Goal: Book appointment/travel/reservation

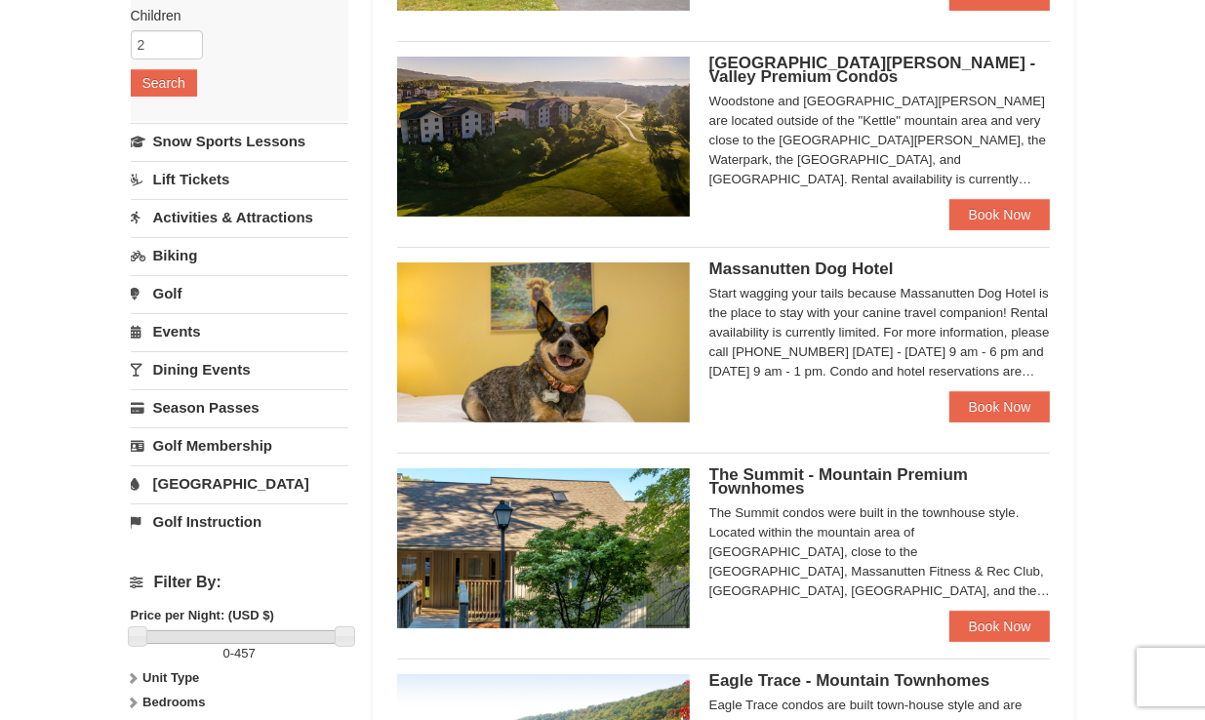
scroll to position [364, 0]
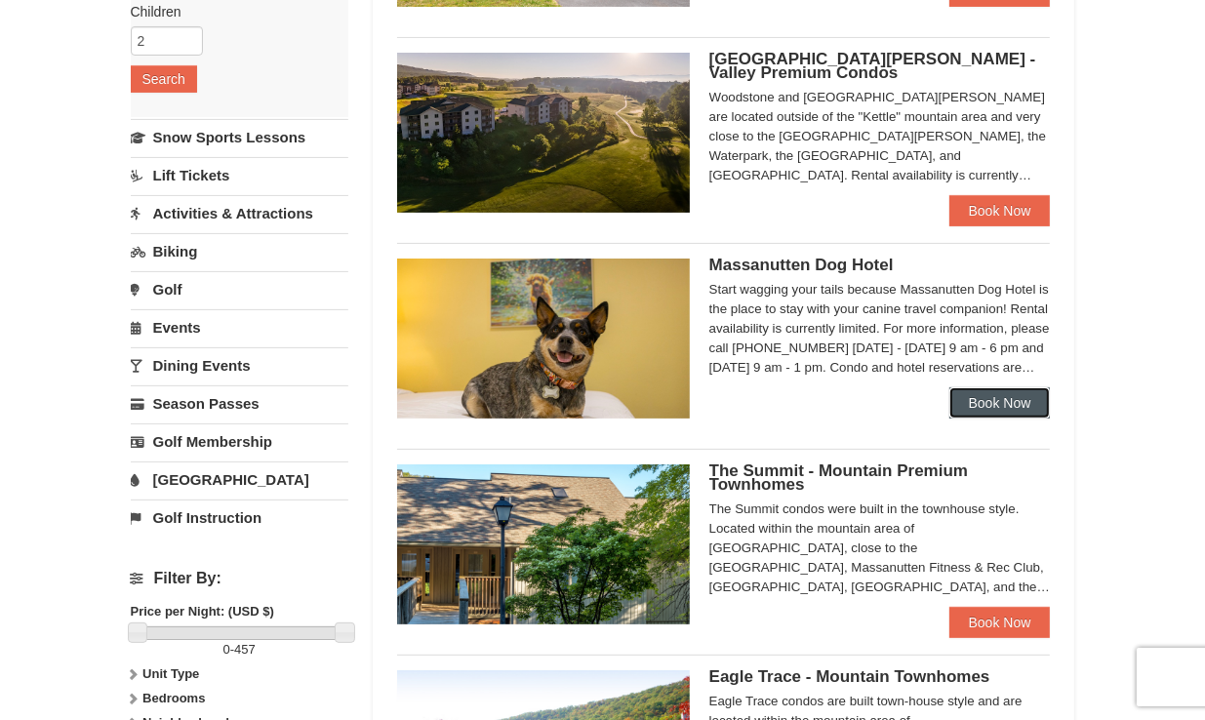
click at [963, 398] on link "Book Now" at bounding box center [999, 402] width 101 height 31
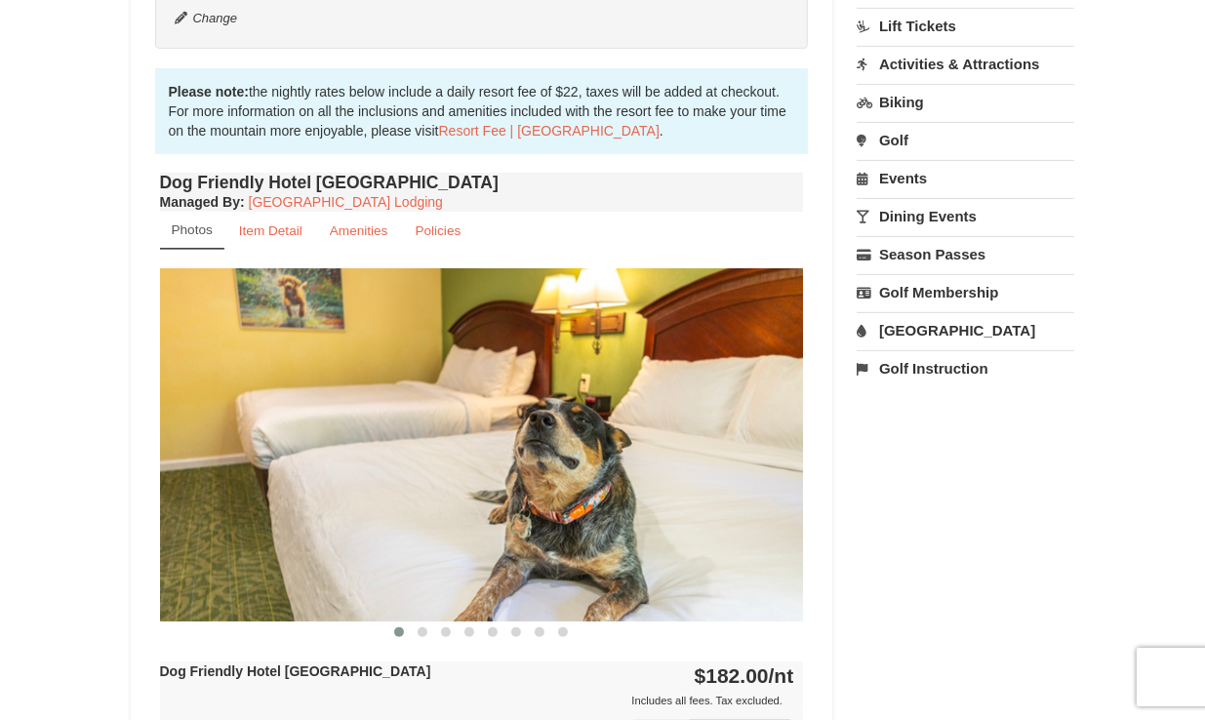
scroll to position [546, 0]
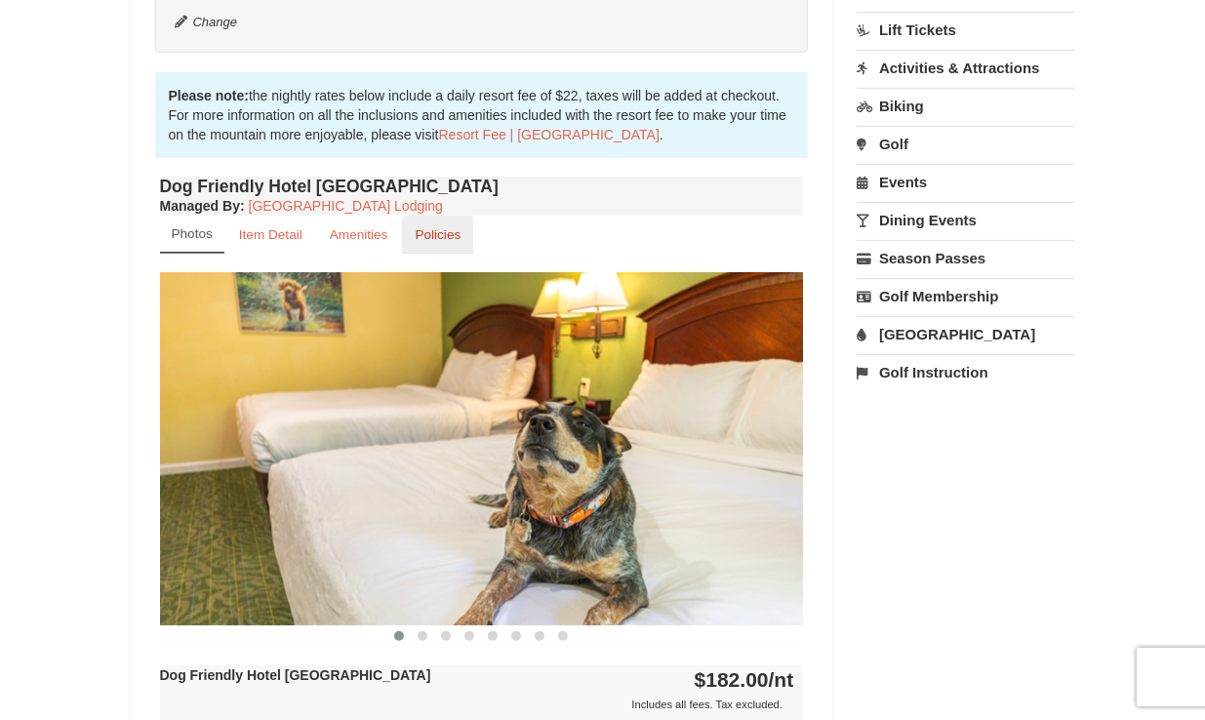
click at [450, 222] on link "Policies" at bounding box center [437, 235] width 71 height 38
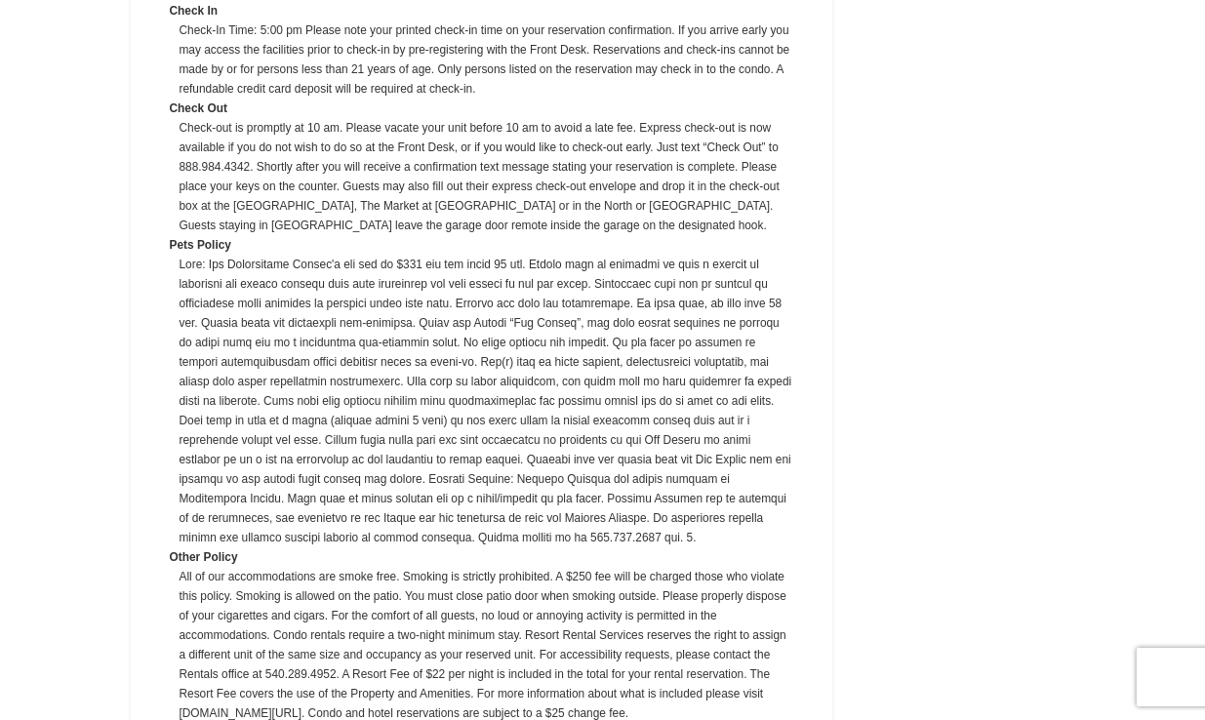
scroll to position [1015, 0]
